Goal: Transaction & Acquisition: Obtain resource

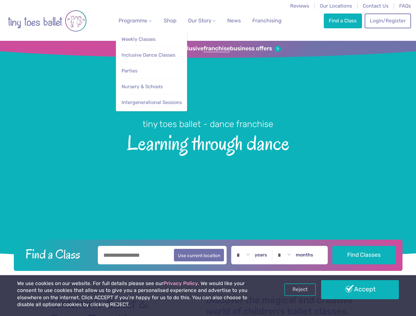
click at [134, 20] on span "Programme" at bounding box center [132, 20] width 29 height 6
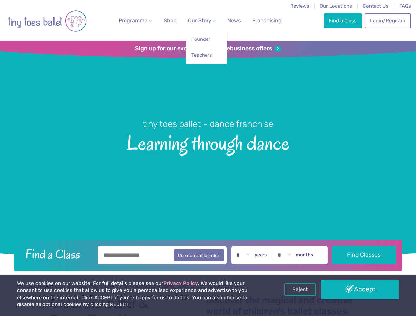
click at [196, 20] on span "Our Story" at bounding box center [199, 20] width 23 height 6
click at [208, 49] on strong "franchise" at bounding box center [216, 48] width 26 height 7
click at [0, 0] on iframe at bounding box center [0, 0] width 0 height 0
click at [0, 0] on div "Sign up below and we'll send you information about our franchise business oppor…" at bounding box center [0, 0] width 0 height 0
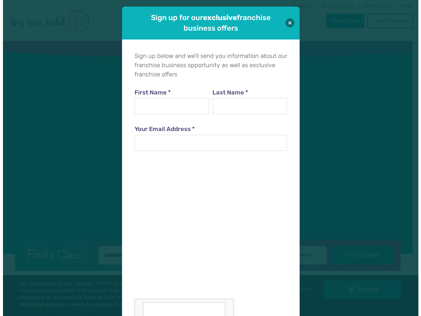
scroll to position [7, 0]
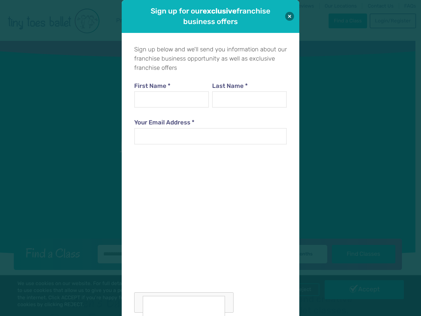
click at [360, 290] on div "Sign up for our exclusive franchise business offers Sign up below and we'll sen…" at bounding box center [210, 158] width 421 height 316
